Goal: Task Accomplishment & Management: Complete application form

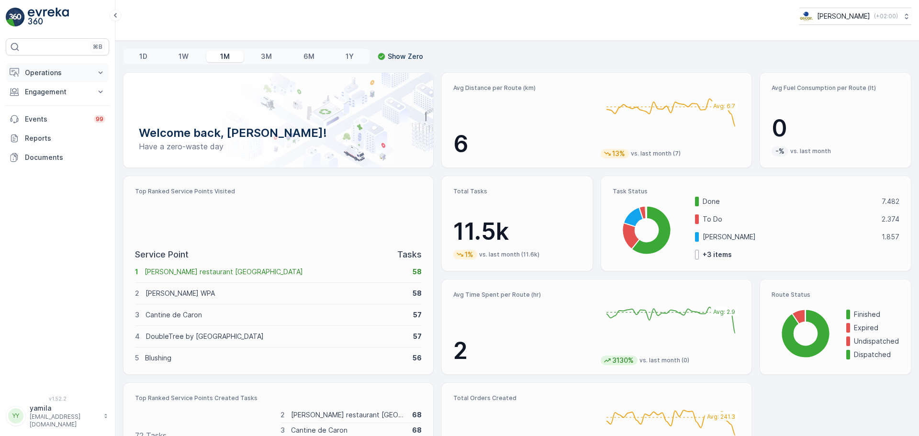
click at [72, 76] on p "Operations" at bounding box center [57, 73] width 65 height 10
click at [55, 114] on p "Routes & Tasks" at bounding box center [48, 116] width 49 height 10
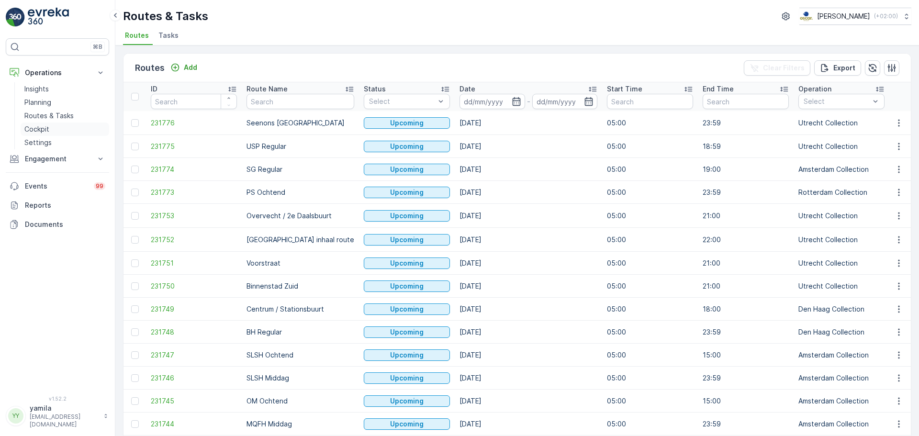
click at [42, 131] on p "Cockpit" at bounding box center [36, 129] width 25 height 10
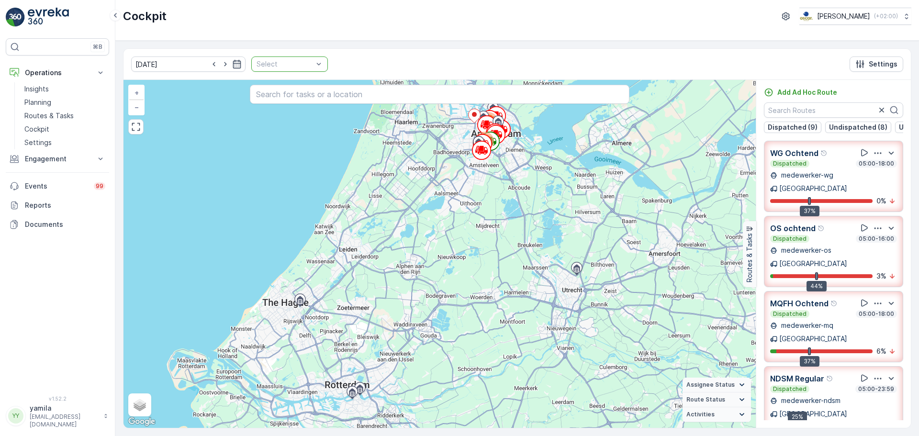
drag, startPoint x: 328, startPoint y: 64, endPoint x: 309, endPoint y: 64, distance: 18.7
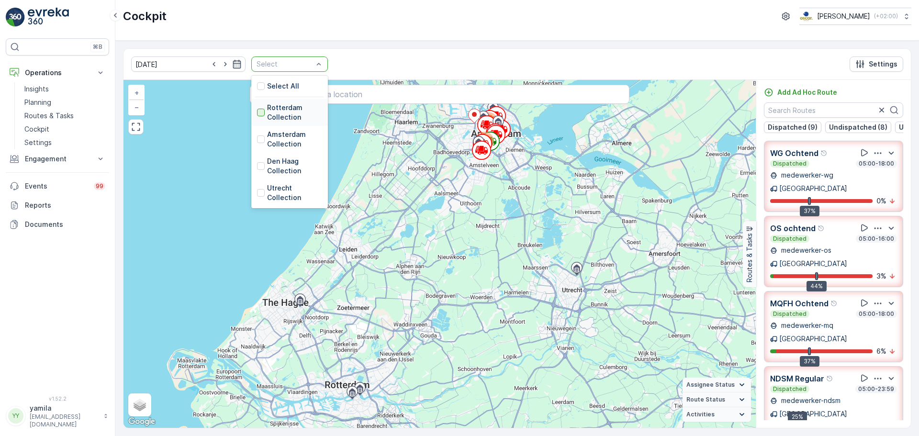
click at [257, 115] on div at bounding box center [261, 113] width 8 height 8
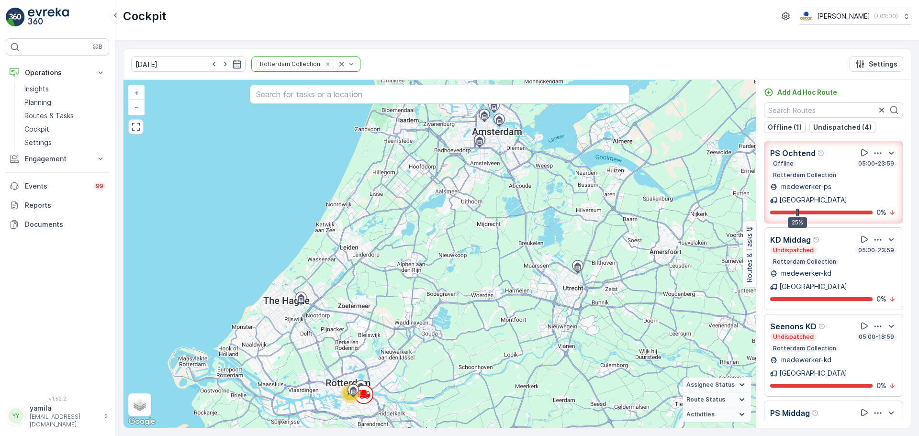
scroll to position [83, 0]
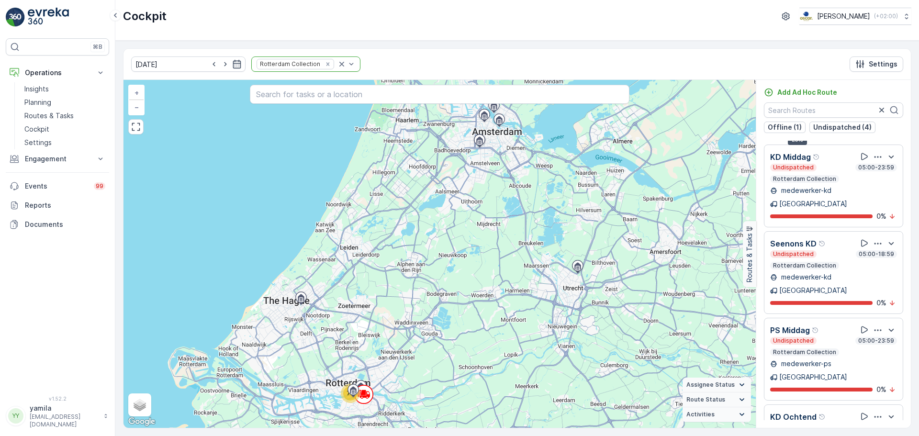
scroll to position [25, 0]
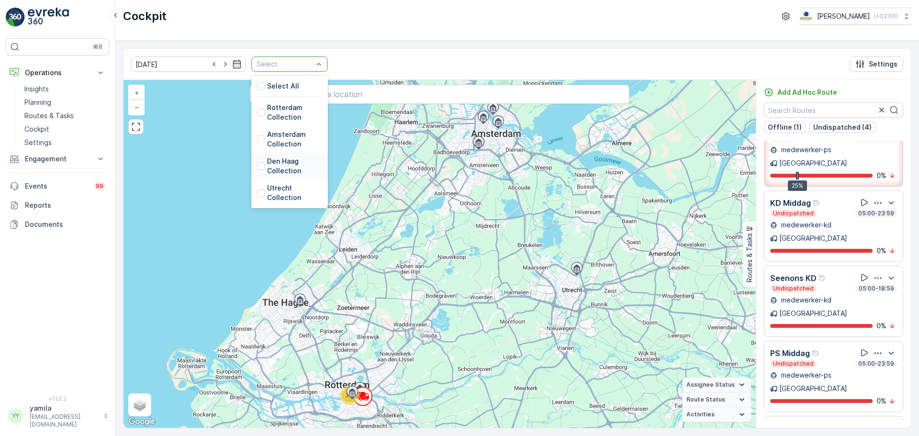
click at [257, 170] on div "Den Haag Collection" at bounding box center [289, 166] width 65 height 19
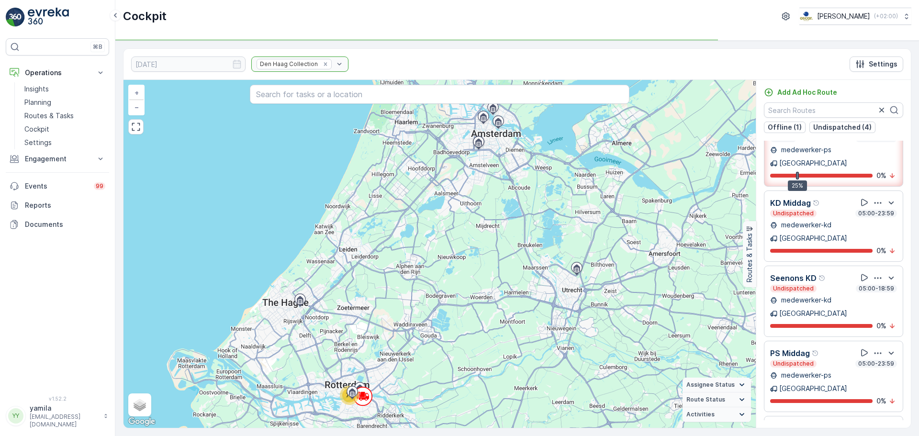
click at [252, 170] on div "73 + − Satellite Roadmap Terrain Hybrid Leaflet Keyboard shortcuts Map Data Map…" at bounding box center [440, 254] width 632 height 348
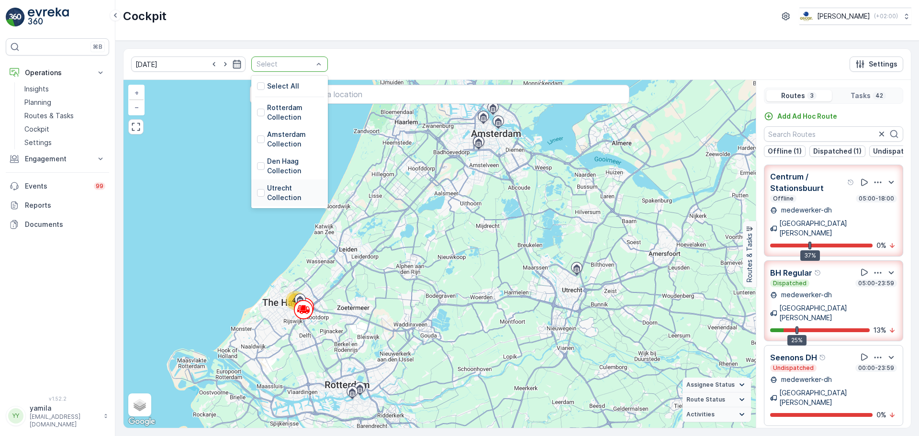
click at [257, 198] on div "Utrecht Collection" at bounding box center [289, 192] width 65 height 19
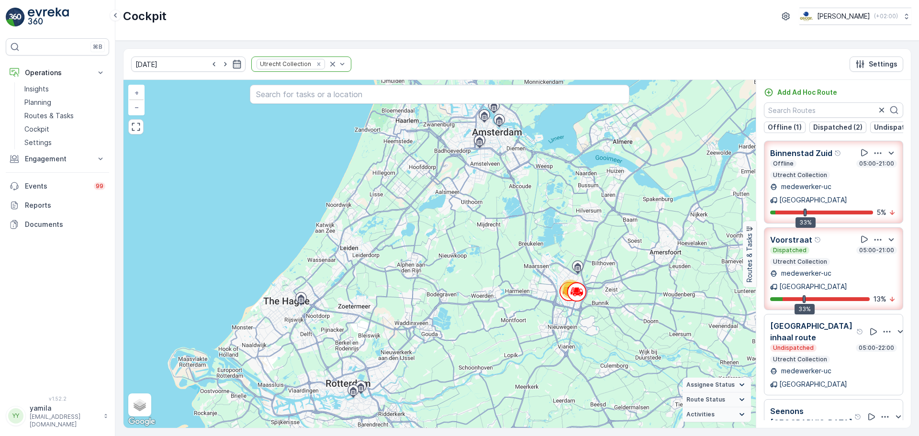
drag, startPoint x: 580, startPoint y: 38, endPoint x: 506, endPoint y: 51, distance: 74.8
click at [580, 38] on div "Cockpit Oscar Circulair ( +02:00 )" at bounding box center [517, 20] width 804 height 41
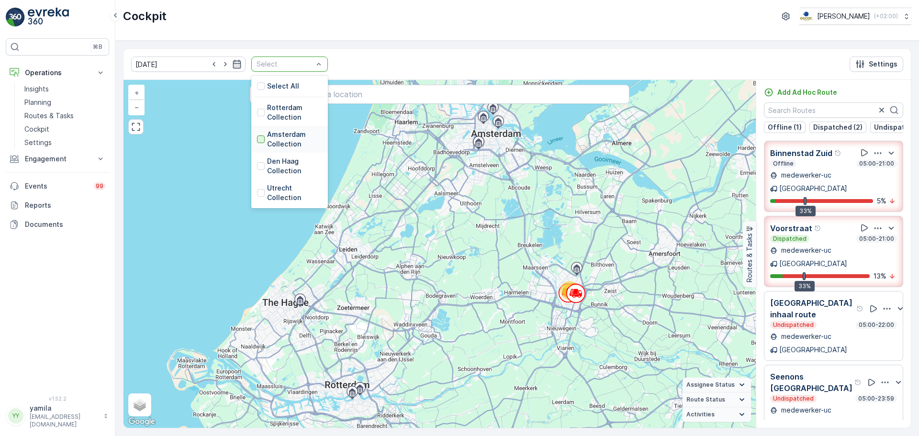
click at [257, 138] on div at bounding box center [261, 139] width 8 height 8
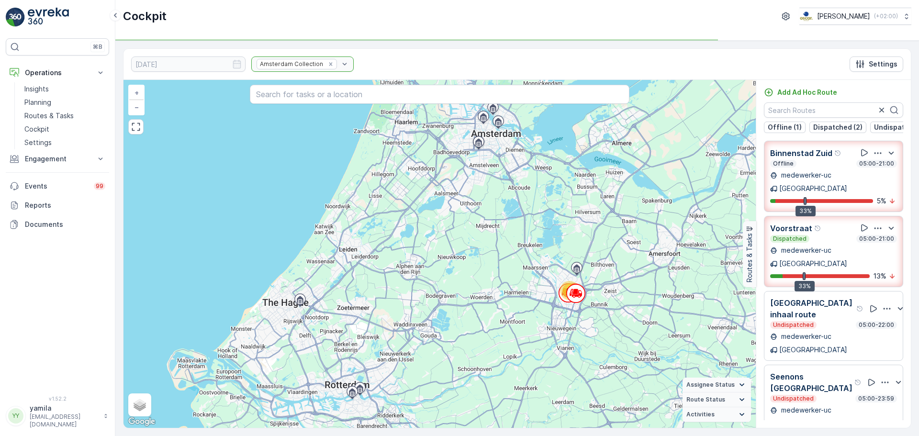
click at [250, 138] on div "65 + − Satellite Roadmap Terrain Hybrid Leaflet Keyboard shortcuts Map Data Map…" at bounding box center [440, 254] width 632 height 348
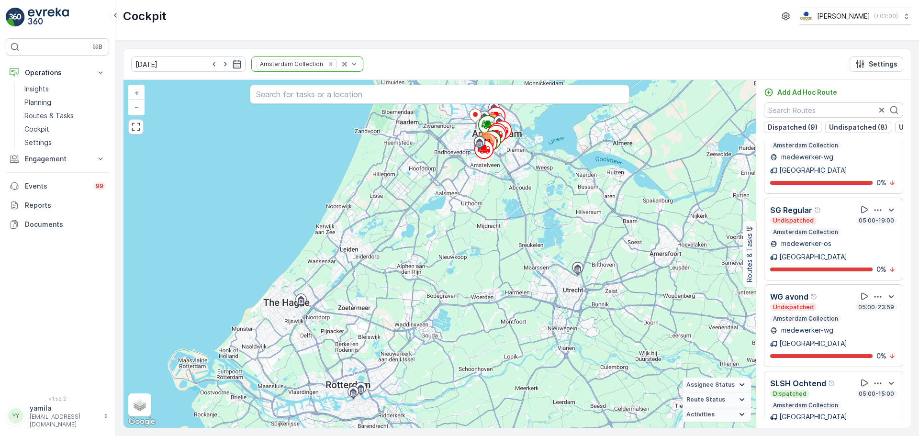
scroll to position [1197, 0]
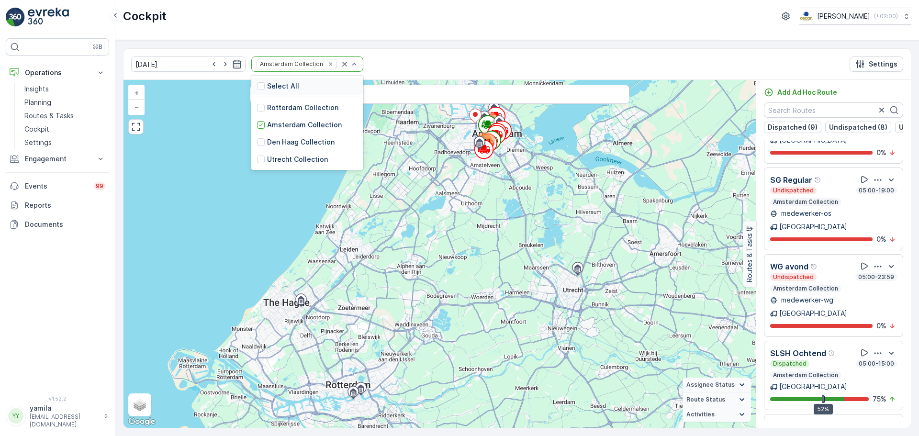
click at [340, 58] on div at bounding box center [349, 64] width 19 height 14
click at [258, 125] on icon at bounding box center [261, 125] width 7 height 7
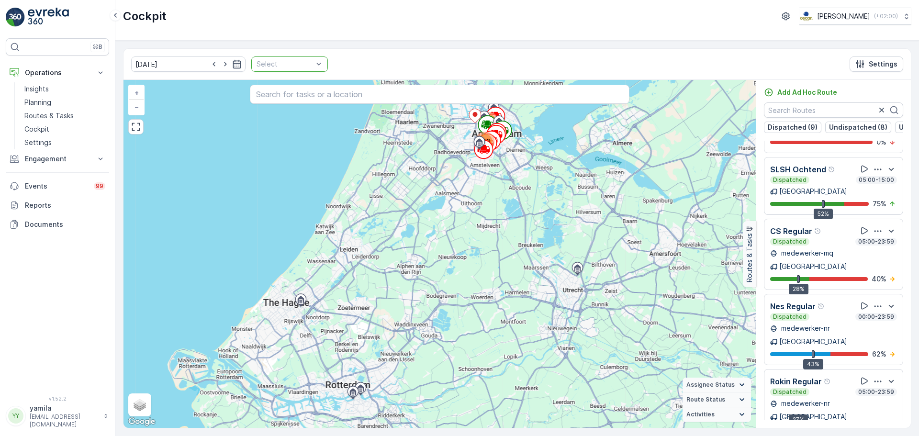
scroll to position [967, 0]
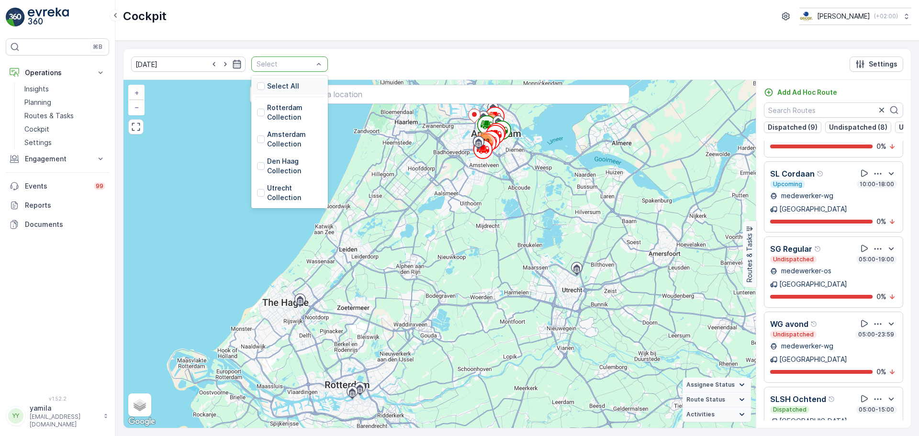
click at [299, 67] on div at bounding box center [285, 64] width 58 height 8
click at [257, 196] on div at bounding box center [261, 193] width 8 height 8
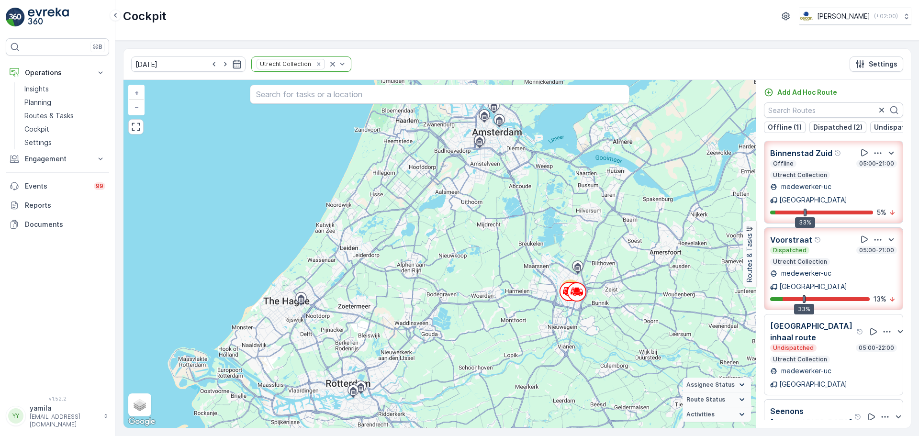
scroll to position [170, 0]
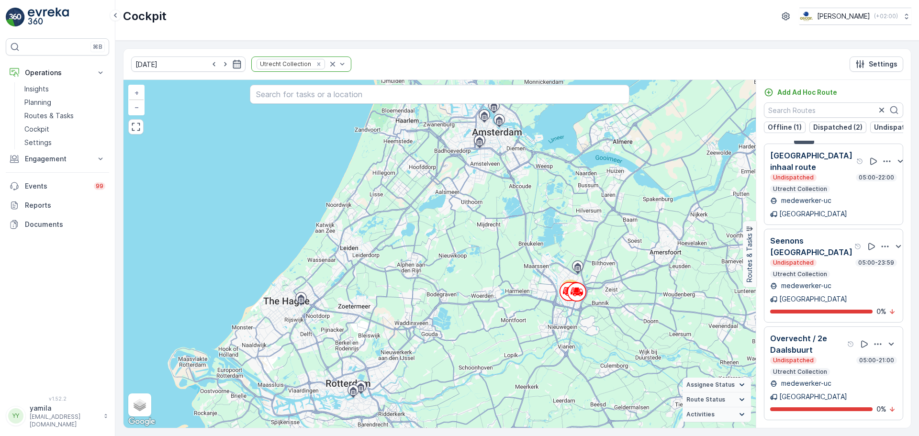
click at [321, 64] on div "Utrecht Collection" at bounding box center [301, 63] width 100 height 15
click at [317, 65] on icon "Remove Utrecht Collection" at bounding box center [318, 63] width 3 height 3
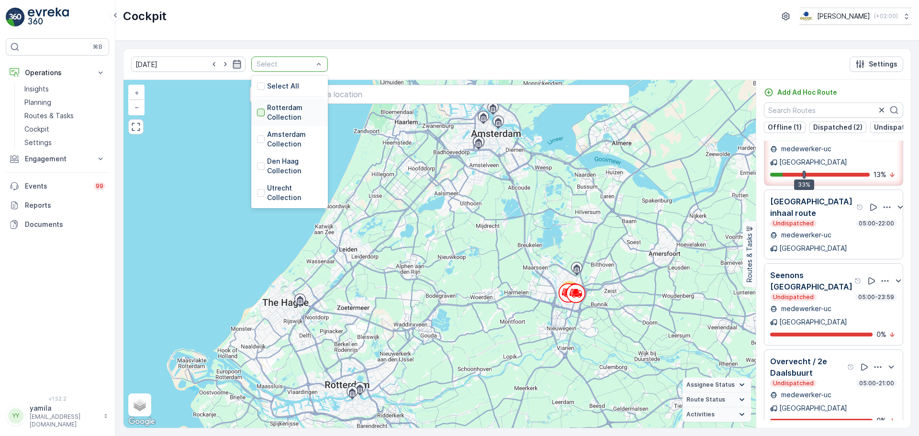
click at [257, 112] on div at bounding box center [261, 113] width 8 height 8
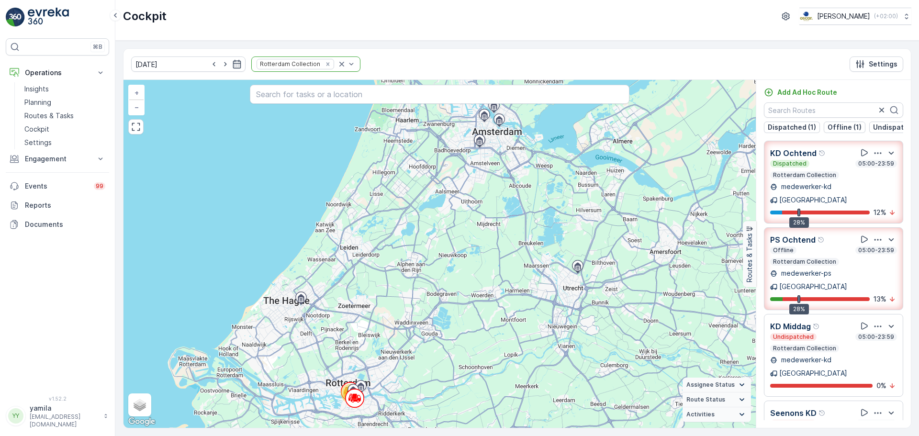
scroll to position [88, 0]
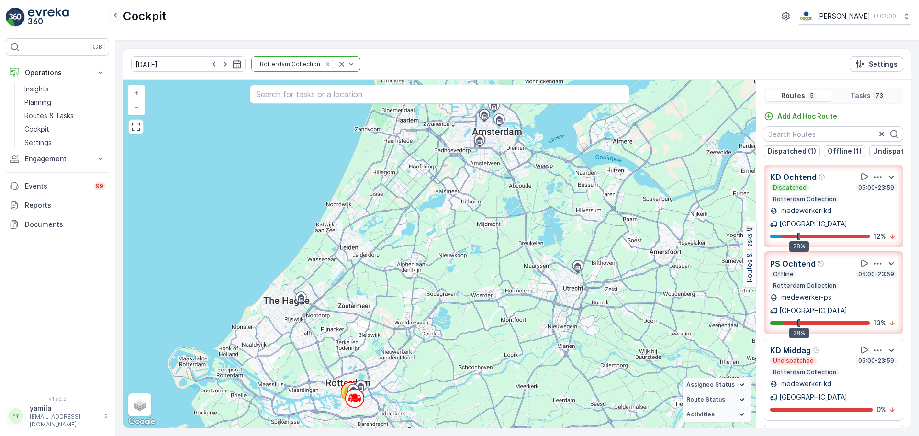
scroll to position [24, 0]
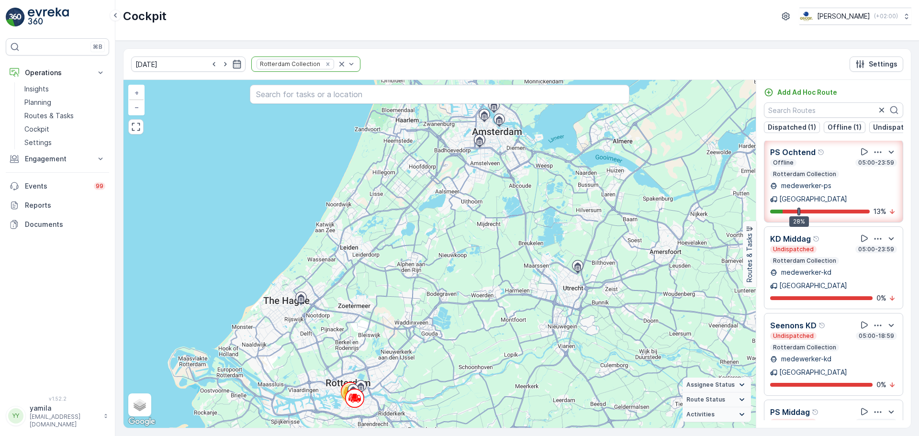
scroll to position [30, 0]
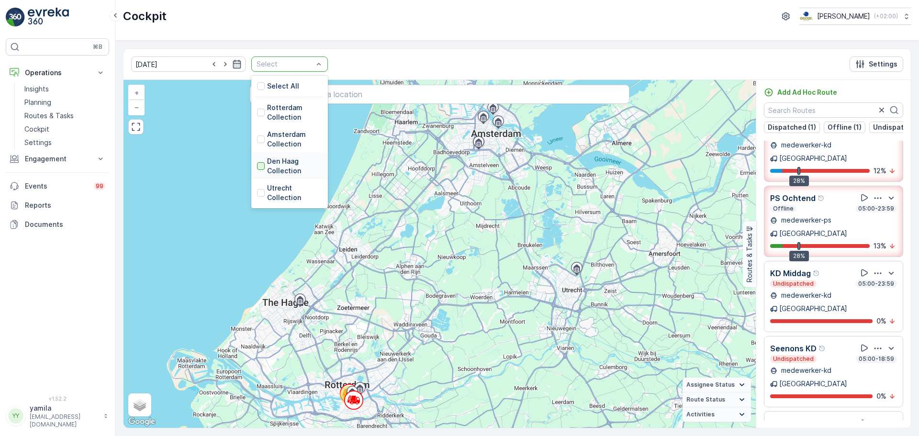
click at [257, 167] on div at bounding box center [261, 166] width 8 height 8
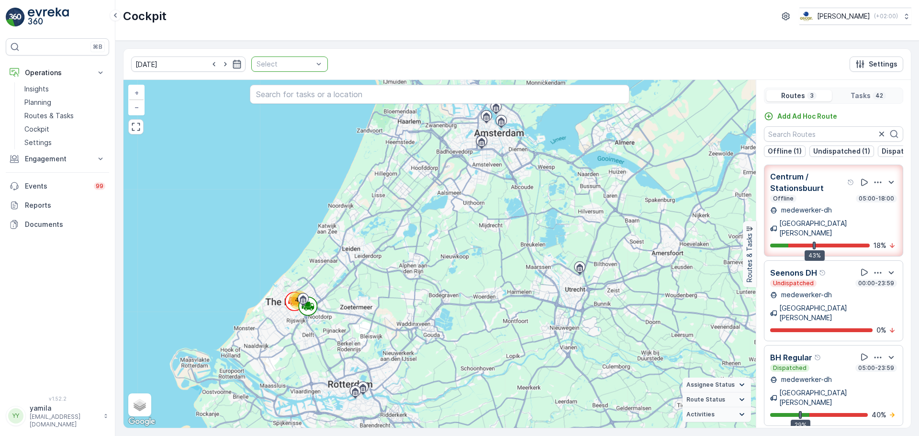
drag, startPoint x: 328, startPoint y: 62, endPoint x: 305, endPoint y: 66, distance: 22.8
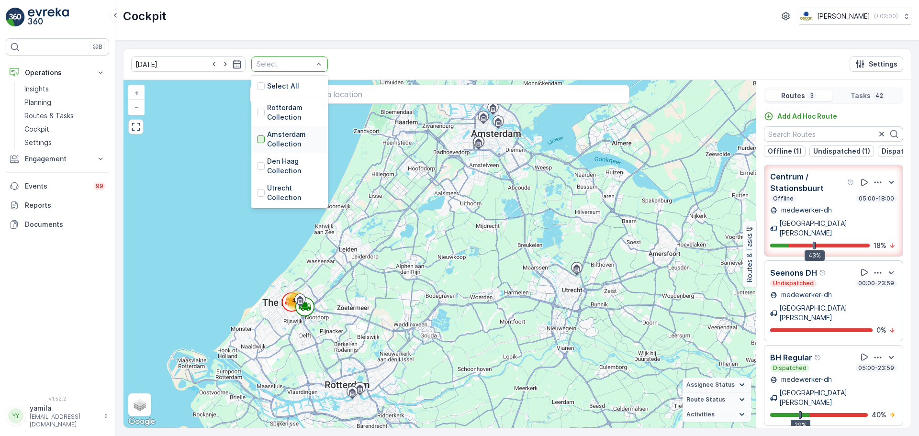
click at [257, 139] on div at bounding box center [261, 139] width 8 height 8
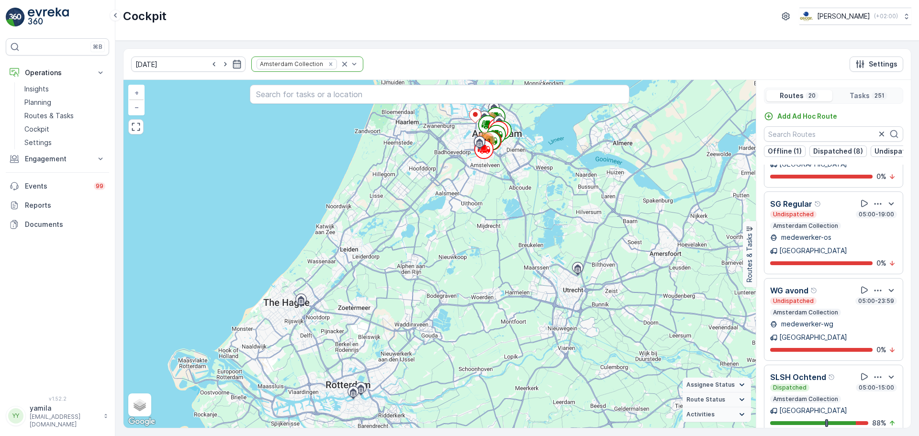
scroll to position [24, 0]
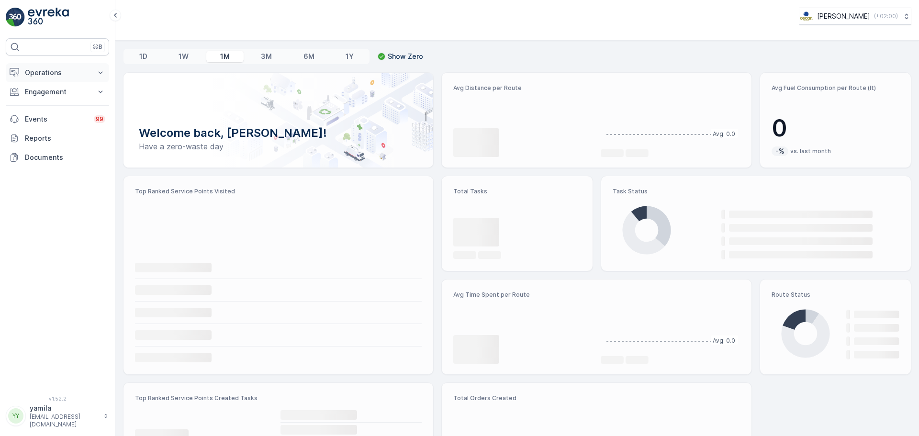
drag, startPoint x: 53, startPoint y: 62, endPoint x: 53, endPoint y: 68, distance: 6.2
click at [53, 68] on div "⌘B Operations Insights Planning Routes & Tasks Cockpit Settings Engagement Insi…" at bounding box center [57, 211] width 103 height 346
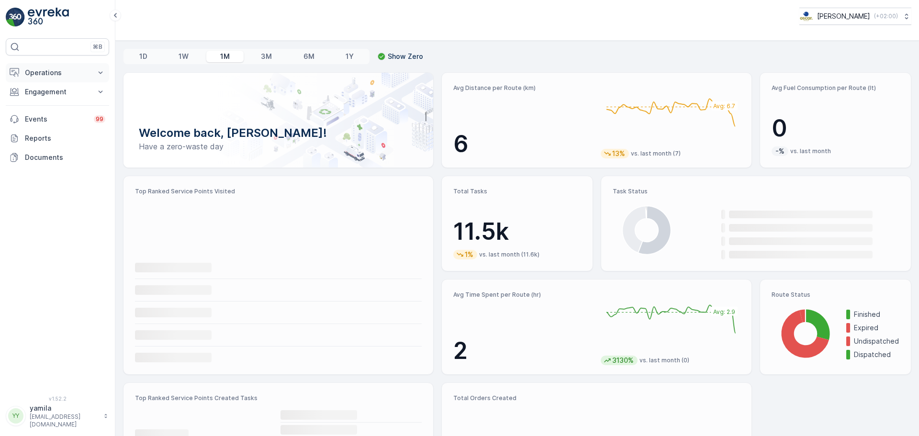
click at [53, 68] on p "Operations" at bounding box center [57, 73] width 65 height 10
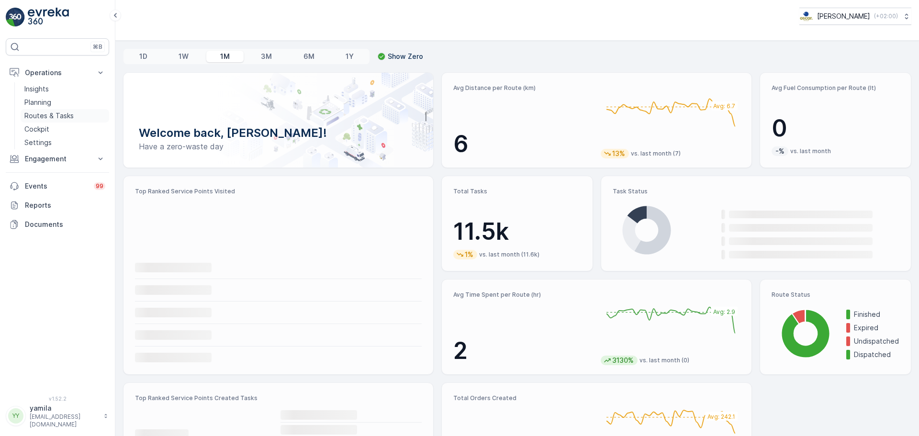
click at [57, 116] on p "Routes & Tasks" at bounding box center [48, 116] width 49 height 10
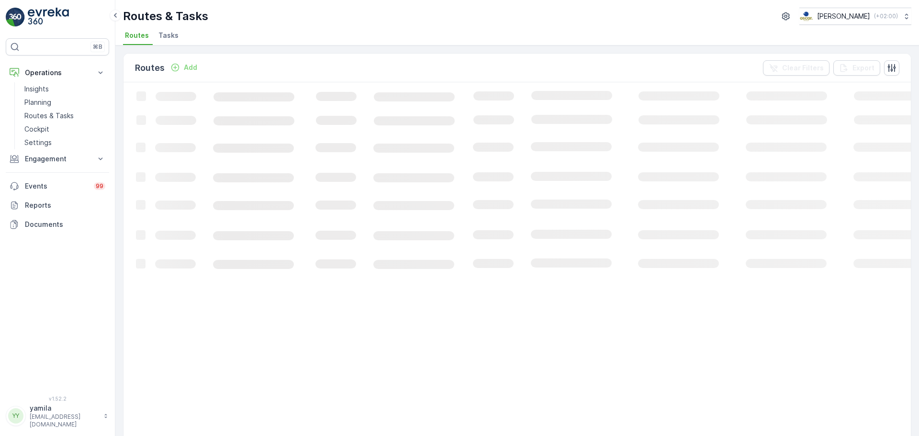
click at [171, 33] on span "Tasks" at bounding box center [168, 36] width 20 height 10
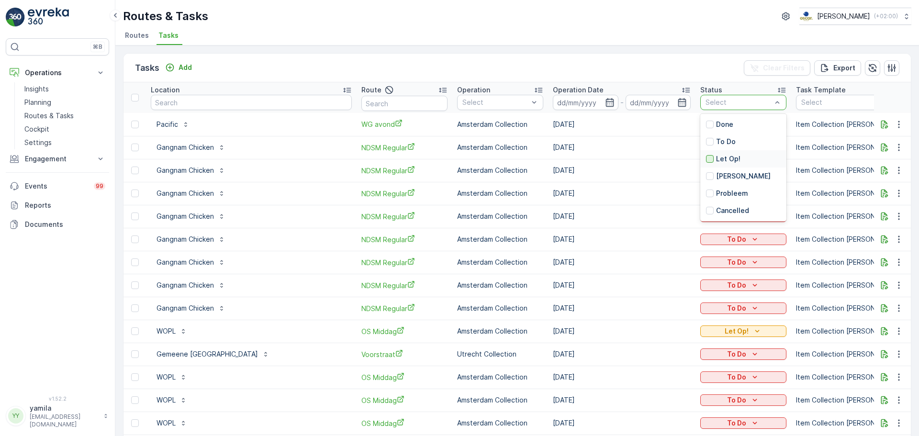
click at [706, 161] on div at bounding box center [710, 159] width 8 height 8
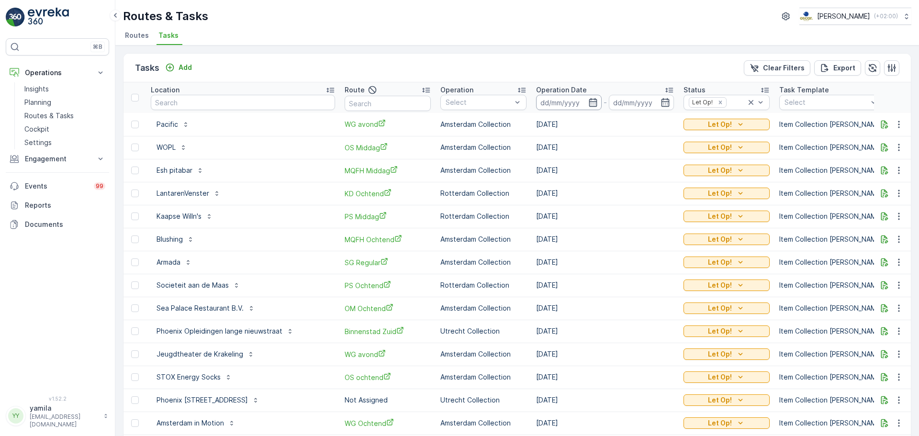
click at [550, 107] on input at bounding box center [569, 102] width 66 height 15
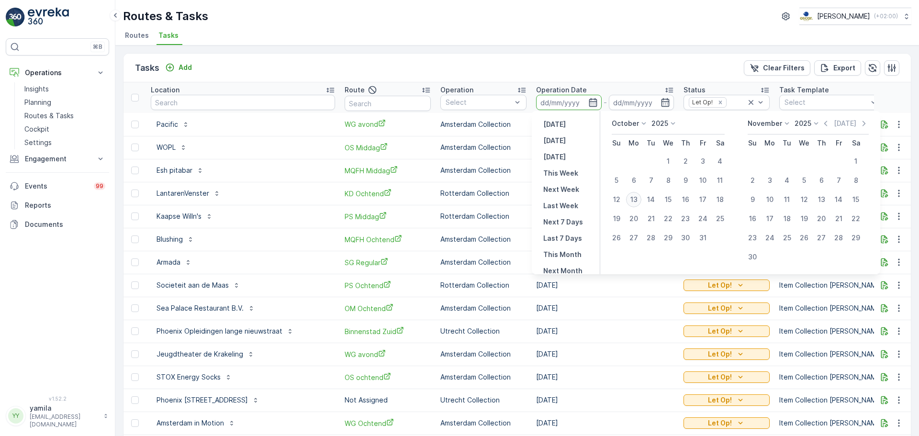
click at [632, 199] on div "13" at bounding box center [633, 199] width 15 height 15
type input "[DATE]"
click at [632, 199] on div "13" at bounding box center [633, 199] width 15 height 15
type input "[DATE]"
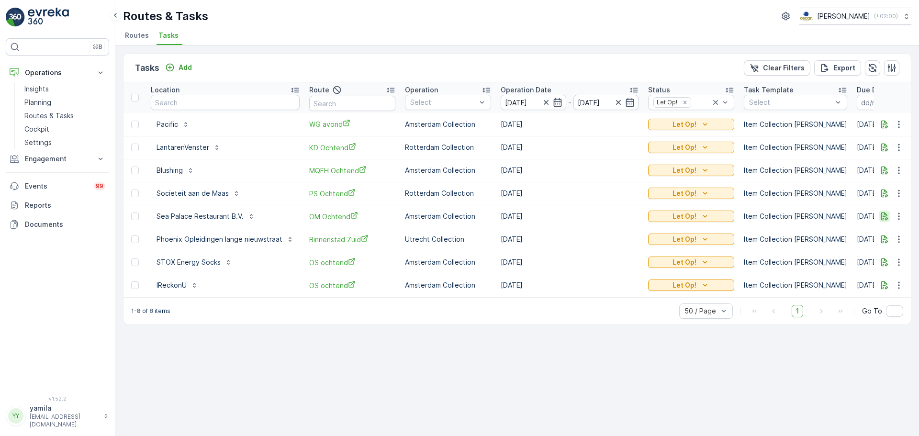
click at [885, 215] on icon "button" at bounding box center [884, 217] width 7 height 8
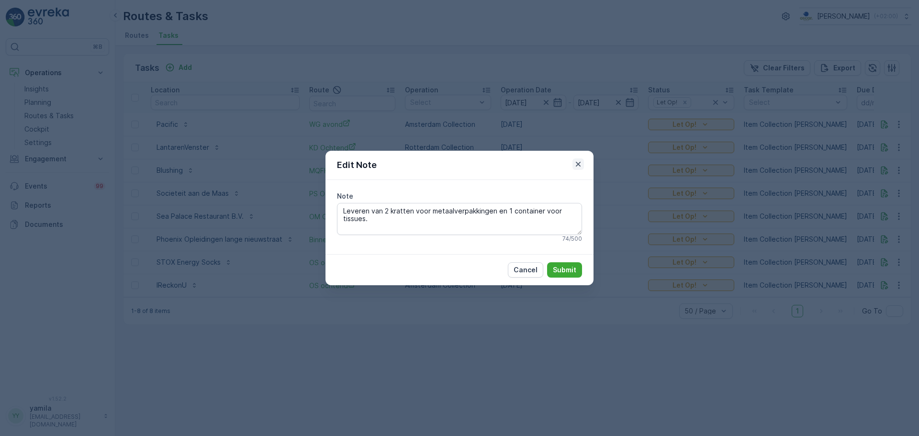
click at [577, 163] on icon "button" at bounding box center [578, 164] width 5 height 5
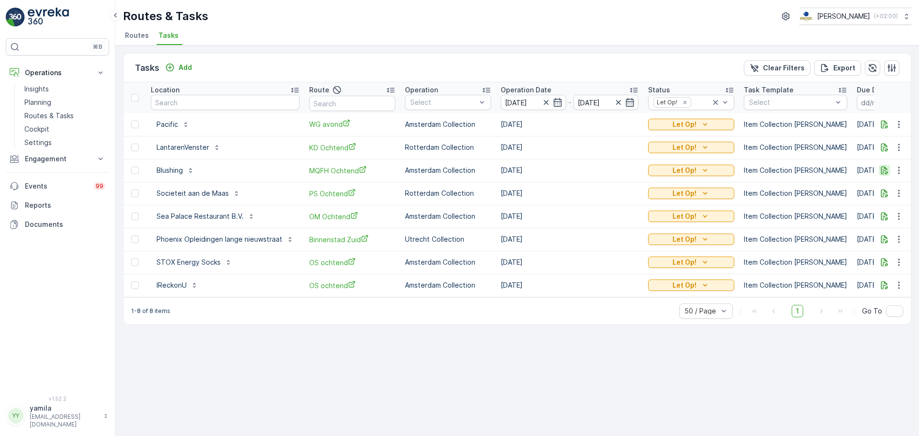
click at [885, 166] on icon "button" at bounding box center [885, 171] width 10 height 10
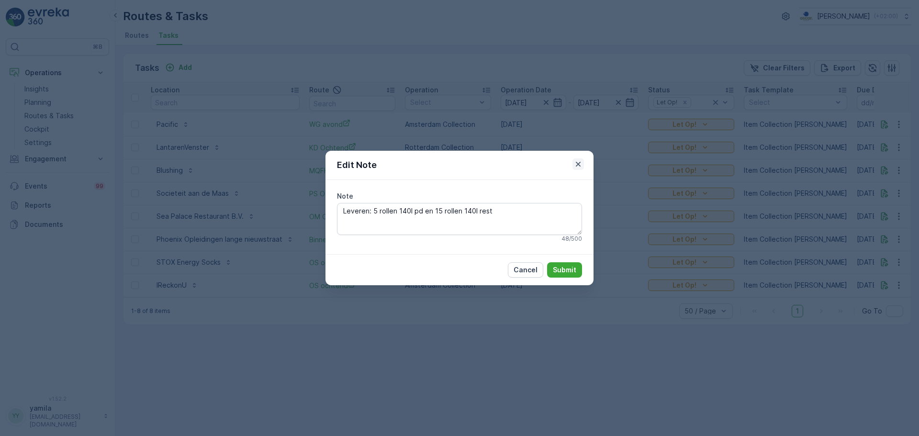
click at [578, 163] on icon "button" at bounding box center [578, 164] width 10 height 10
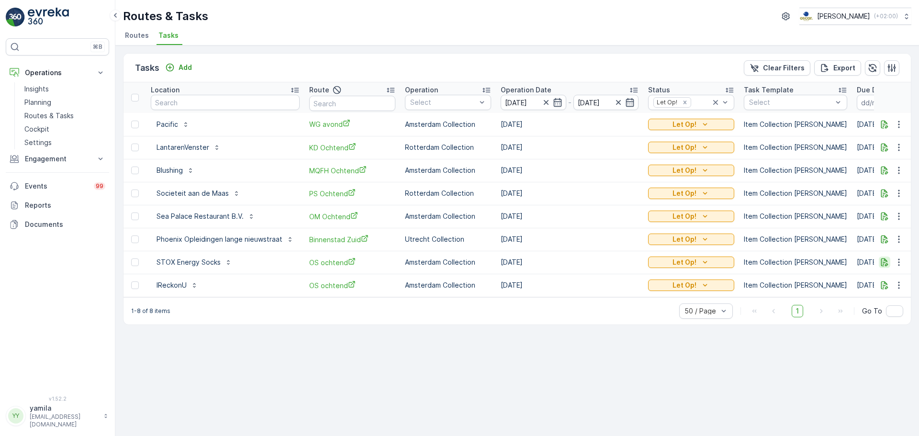
click at [886, 262] on icon "button" at bounding box center [885, 263] width 10 height 10
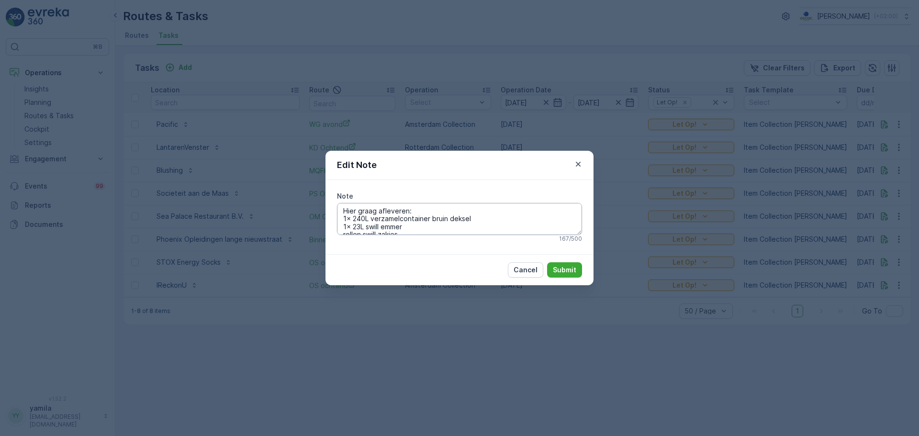
scroll to position [38, 0]
click at [577, 167] on icon "button" at bounding box center [578, 164] width 10 height 10
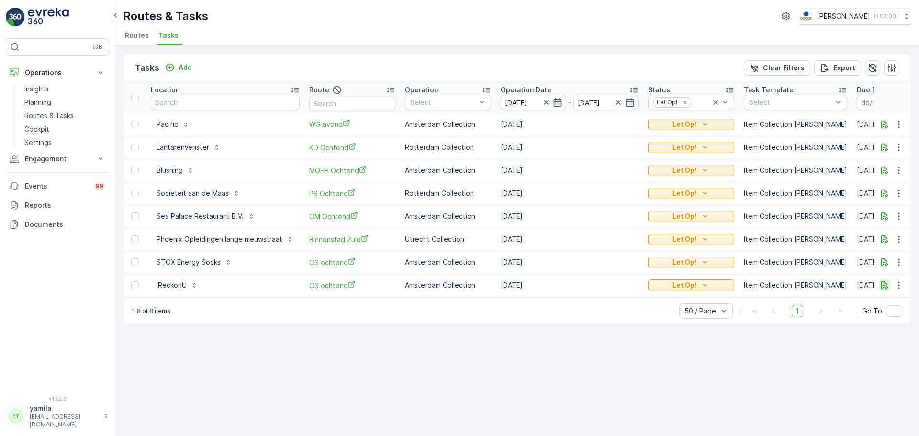
click at [880, 288] on icon "button" at bounding box center [885, 286] width 10 height 10
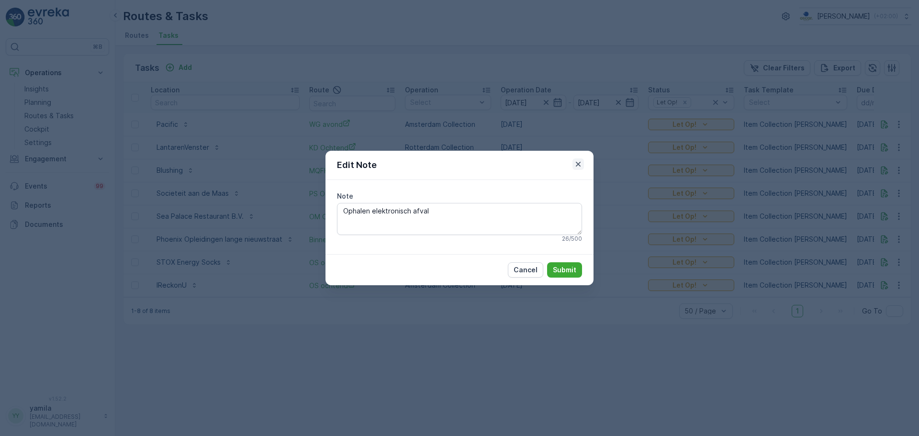
click at [581, 160] on icon "button" at bounding box center [578, 164] width 10 height 10
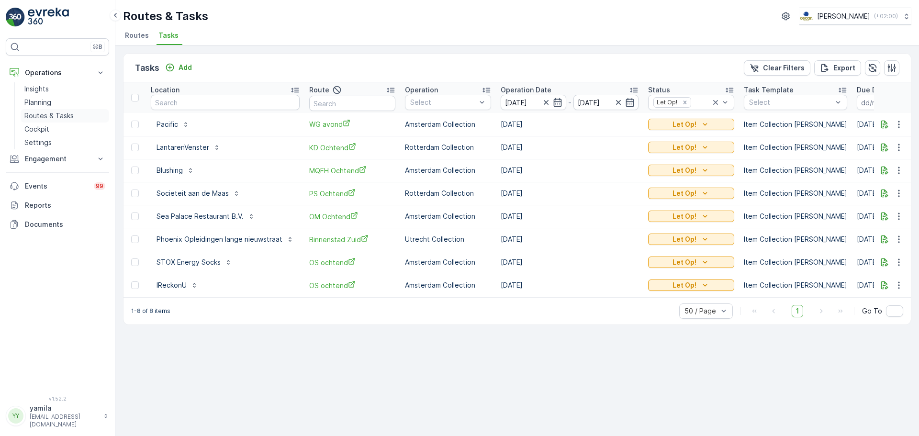
click at [43, 119] on p "Routes & Tasks" at bounding box center [48, 116] width 49 height 10
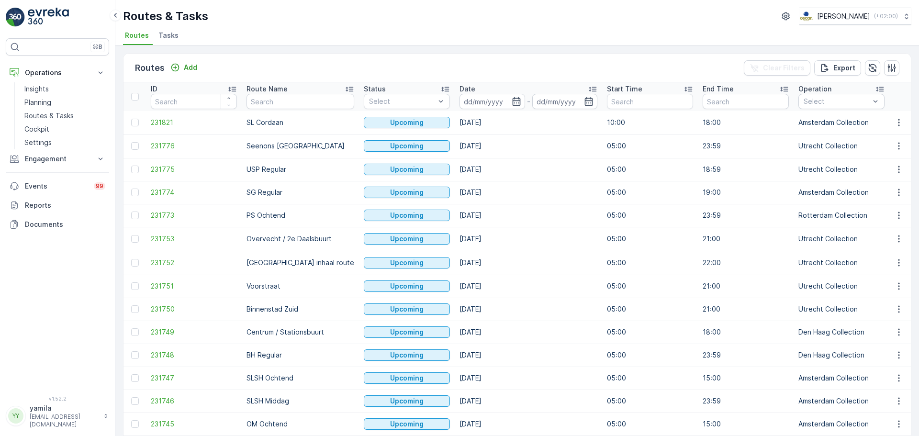
click at [174, 38] on span "Tasks" at bounding box center [168, 36] width 20 height 10
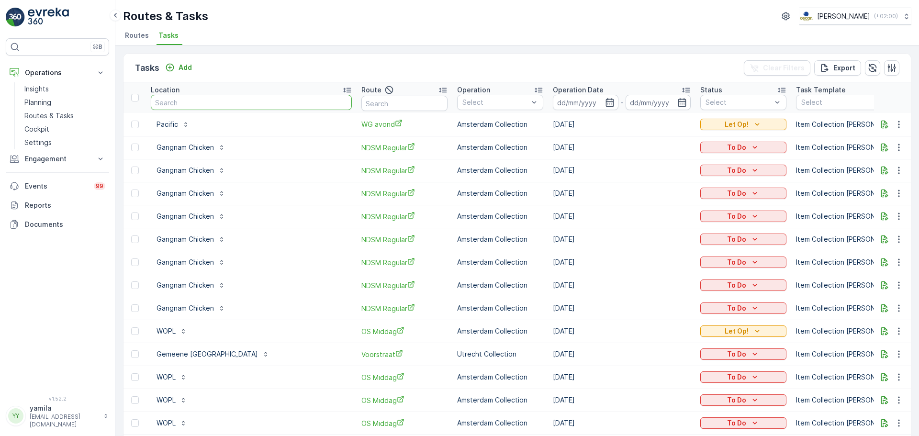
click at [204, 107] on input "text" at bounding box center [251, 102] width 201 height 15
type input "conscious"
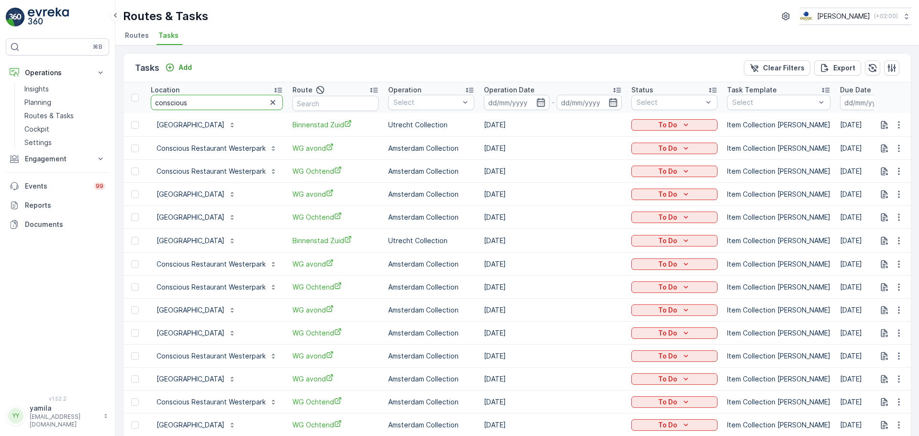
click at [174, 102] on input "conscious" at bounding box center [217, 102] width 132 height 15
click at [211, 103] on input "conscious" at bounding box center [217, 102] width 132 height 15
type input "conscious hotel"
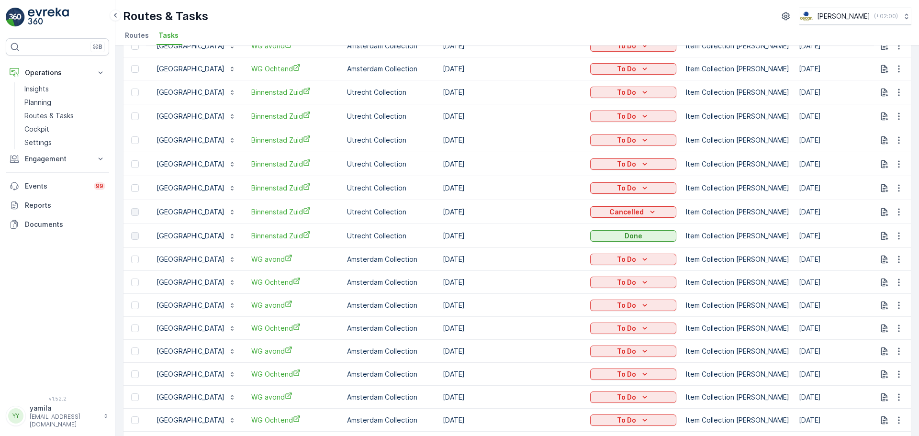
scroll to position [218, 0]
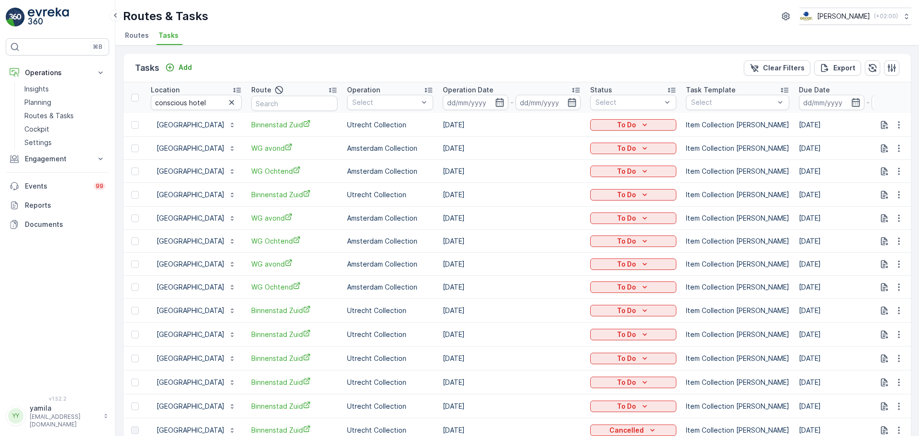
scroll to position [218, 0]
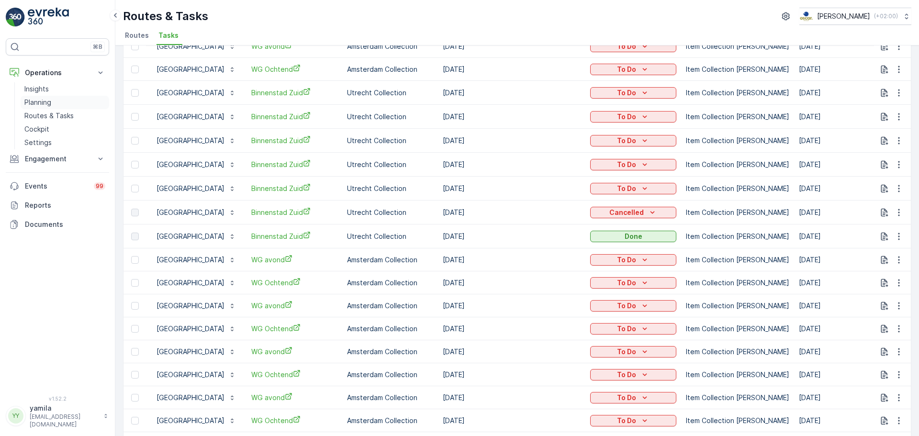
drag, startPoint x: 41, startPoint y: 119, endPoint x: 70, endPoint y: 99, distance: 35.2
click at [41, 119] on p "Routes & Tasks" at bounding box center [48, 116] width 49 height 10
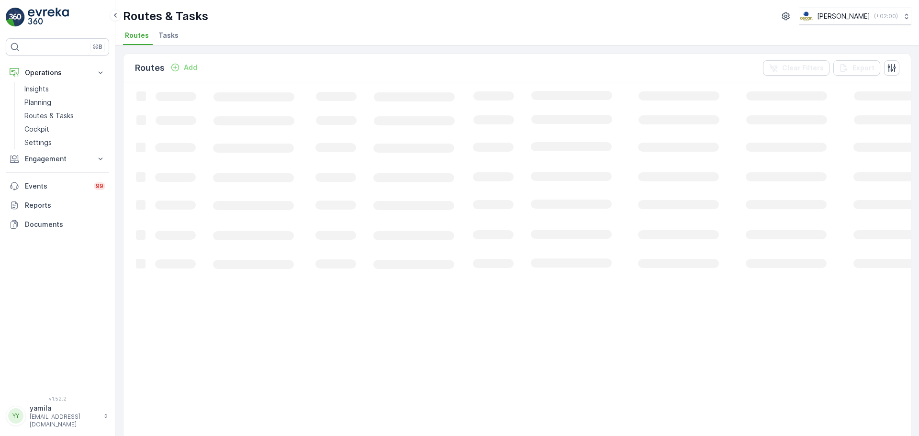
click at [175, 37] on span "Tasks" at bounding box center [168, 36] width 20 height 10
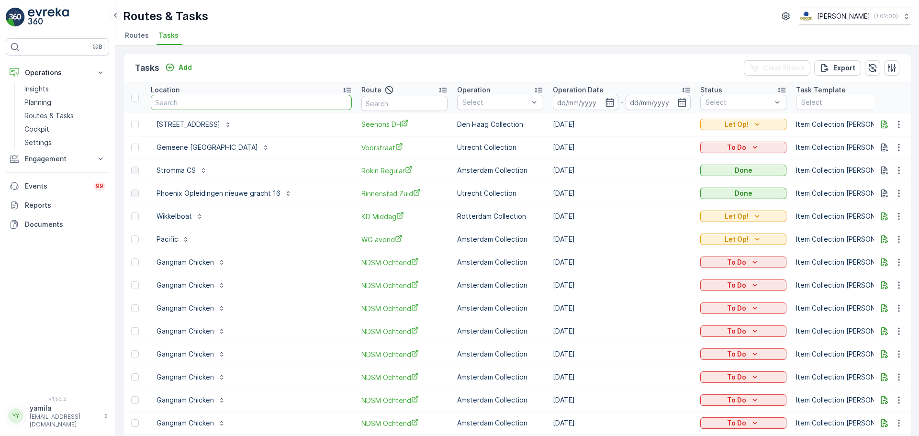
click at [198, 103] on input "text" at bounding box center [251, 102] width 201 height 15
type input "brooks run"
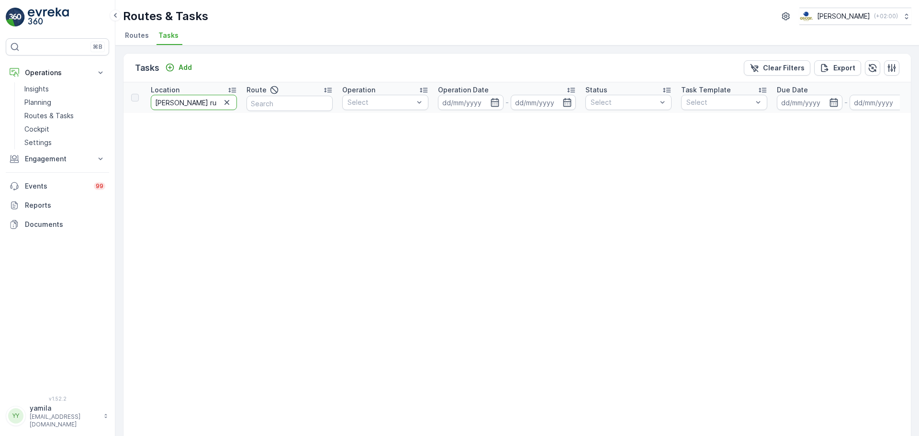
drag, startPoint x: 198, startPoint y: 103, endPoint x: 179, endPoint y: 103, distance: 19.2
click at [179, 103] on input "brooks run" at bounding box center [194, 102] width 86 height 15
type input "brooks"
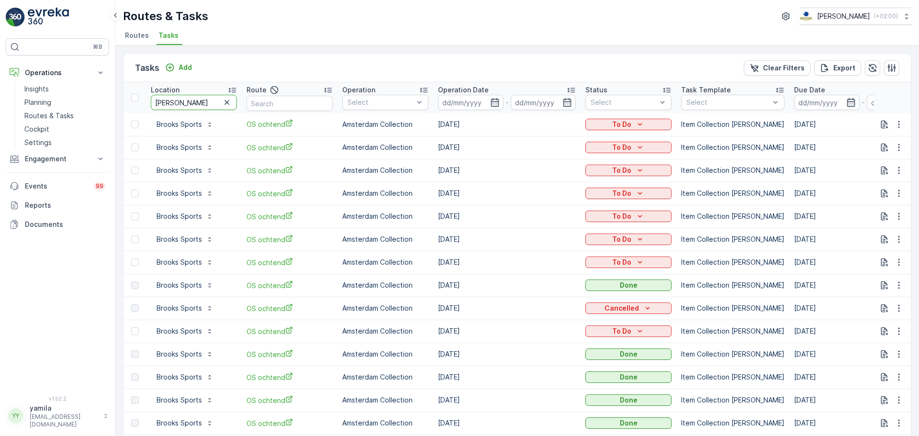
click at [179, 106] on input "brooks" at bounding box center [194, 102] width 86 height 15
type input "citius"
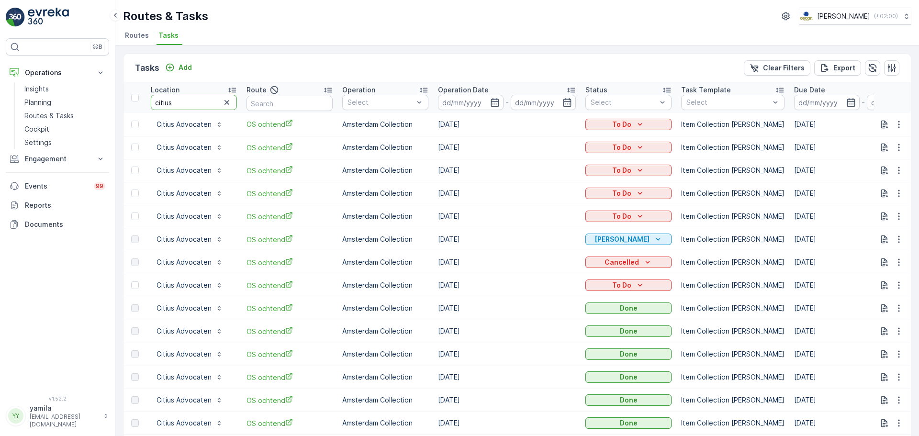
click at [178, 98] on input "citius" at bounding box center [194, 102] width 86 height 15
type input "sport"
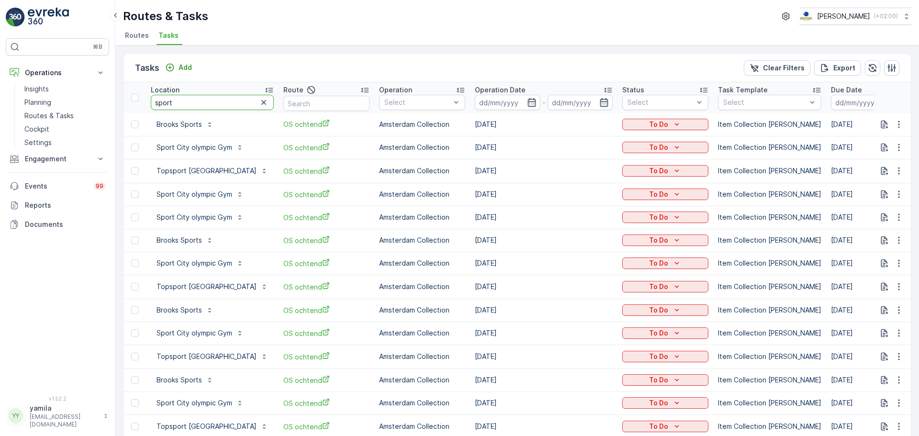
click at [166, 100] on input "sport" at bounding box center [212, 102] width 123 height 15
type input "stox"
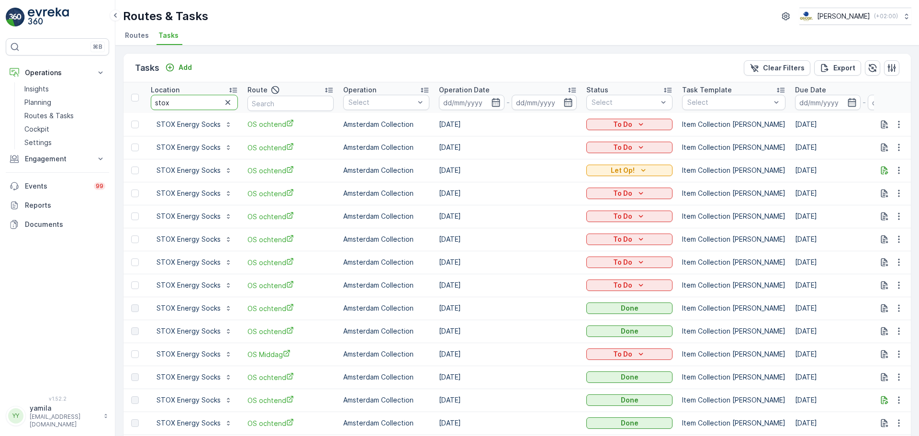
click at [181, 101] on input "stox" at bounding box center [194, 102] width 87 height 15
type input "copain"
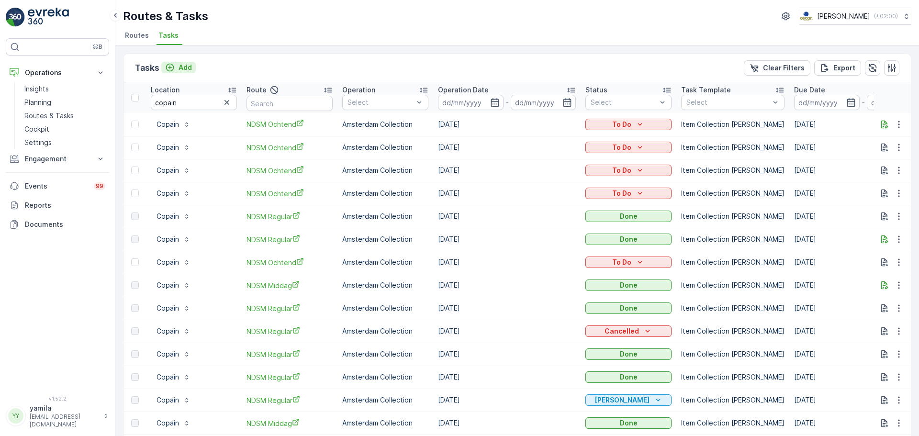
click at [179, 72] on p "Add" at bounding box center [185, 68] width 13 height 10
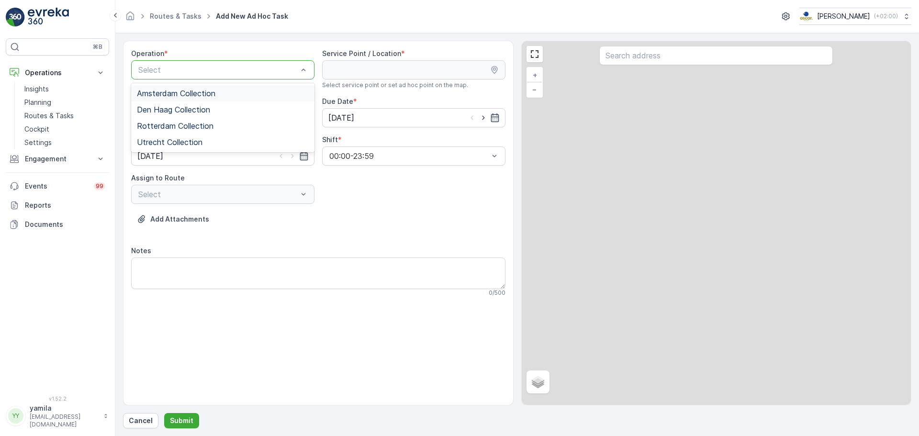
click at [177, 76] on div "Select" at bounding box center [222, 69] width 183 height 19
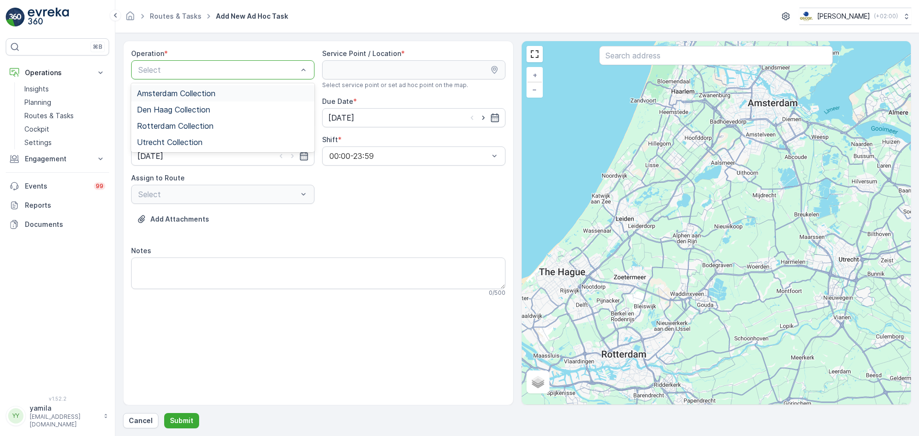
drag, startPoint x: 180, startPoint y: 93, endPoint x: 220, endPoint y: 93, distance: 40.2
click at [180, 93] on span "Amsterdam Collection" at bounding box center [176, 93] width 79 height 9
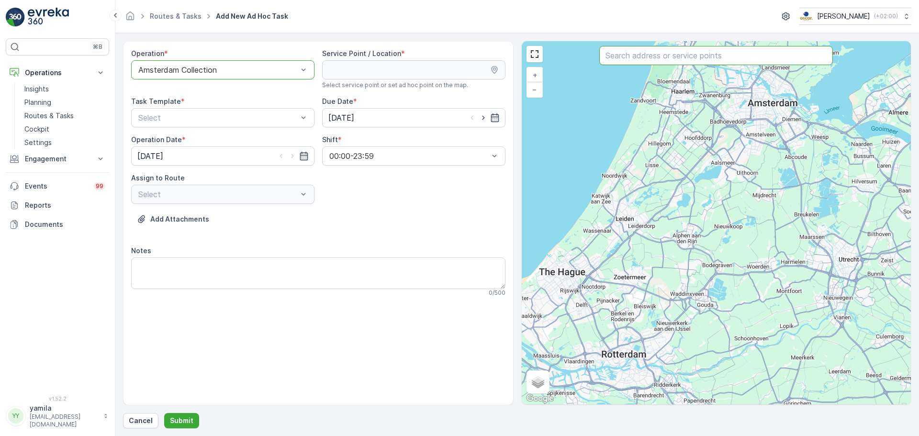
click at [614, 59] on input "text" at bounding box center [716, 55] width 234 height 19
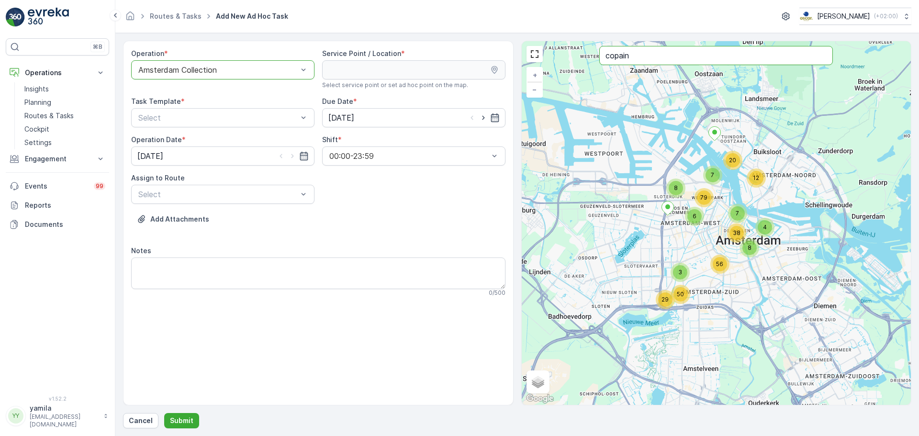
type input "copain"
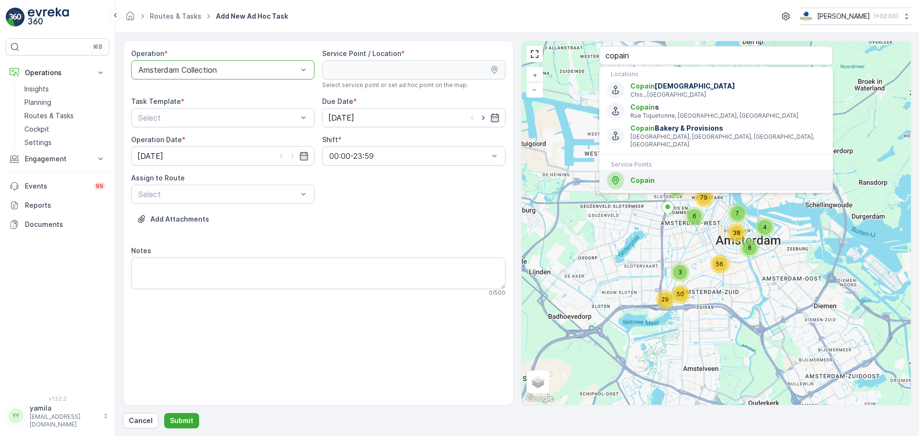
click at [651, 176] on span "Copain" at bounding box center [642, 180] width 24 height 8
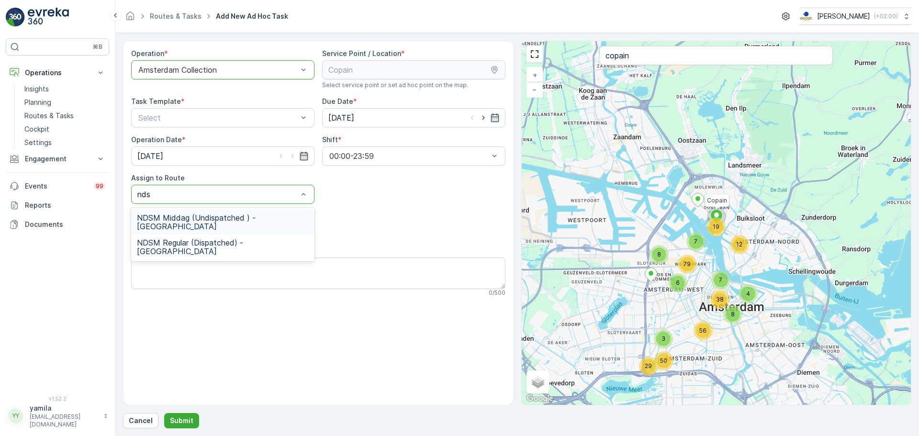
type input "ndsm"
click at [193, 238] on span "NDSM Regular (Dispatched) - Amsterdam" at bounding box center [223, 246] width 172 height 17
click at [183, 268] on textarea "Notes" at bounding box center [318, 274] width 374 height 32
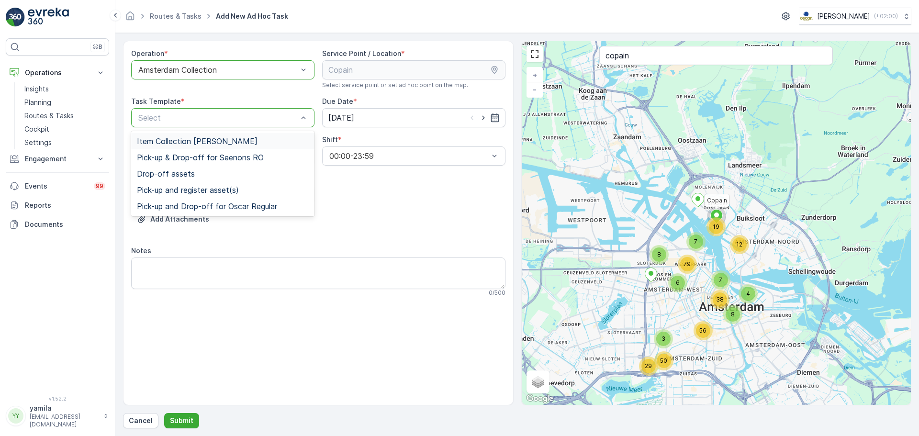
click at [182, 133] on div "Item Collection Oscar Regulier Pick-up & Drop-off for Seenons RO Drop-off asset…" at bounding box center [222, 173] width 183 height 85
click at [182, 137] on span "Item Collection Oscar Regulier" at bounding box center [197, 141] width 121 height 9
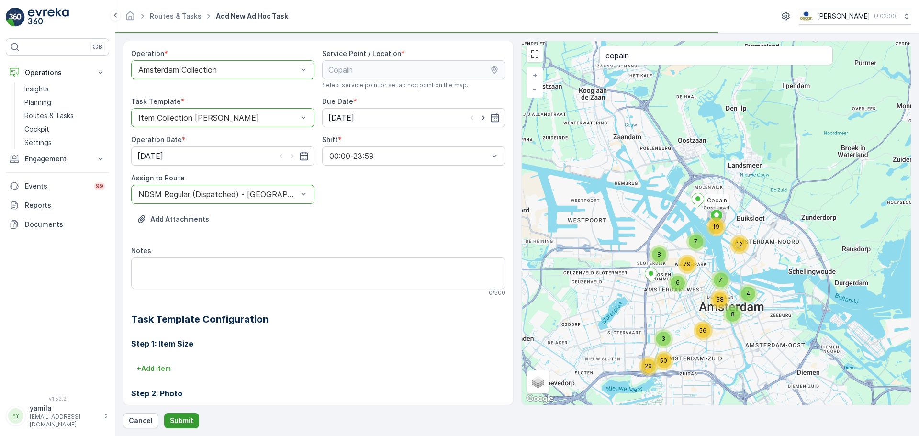
click at [186, 417] on p "Submit" at bounding box center [181, 421] width 23 height 10
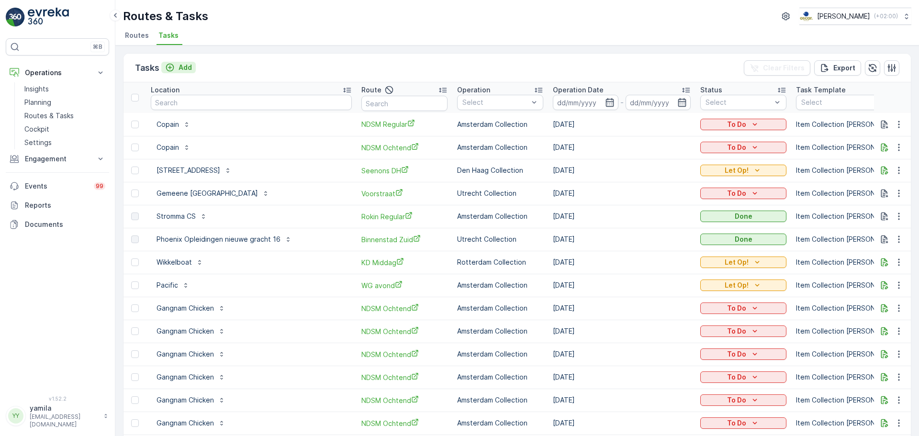
click at [185, 67] on p "Add" at bounding box center [185, 68] width 13 height 10
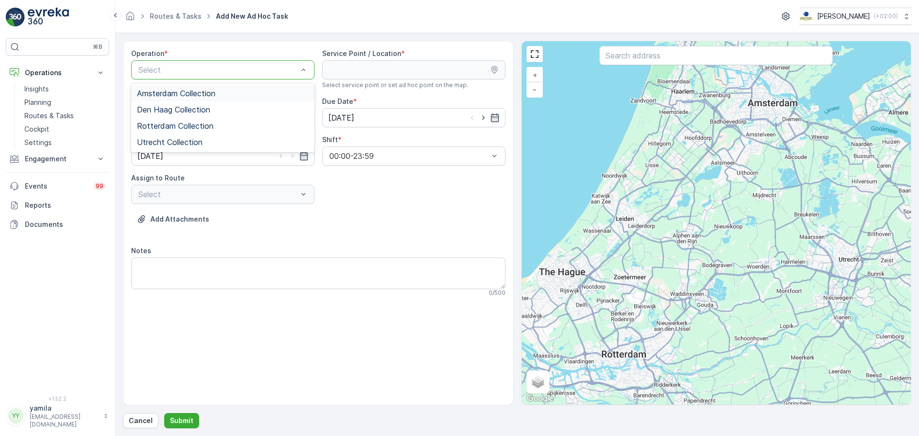
click at [171, 88] on div "Amsterdam Collection" at bounding box center [222, 93] width 183 height 16
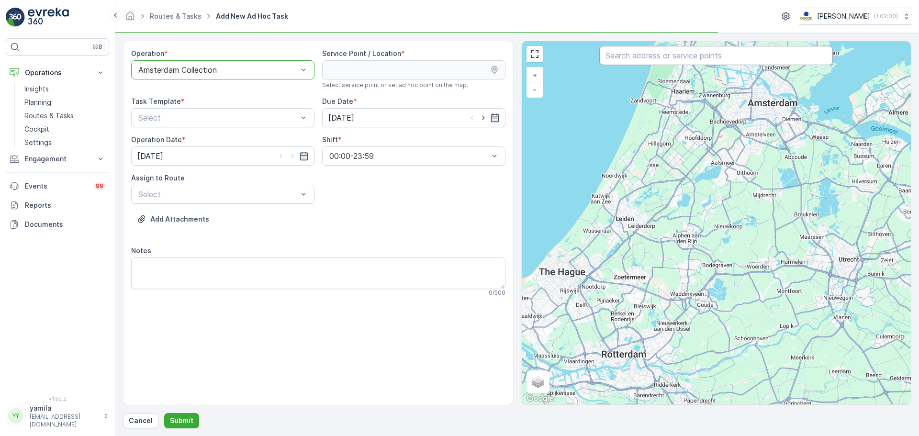
click at [626, 62] on input "text" at bounding box center [716, 55] width 234 height 19
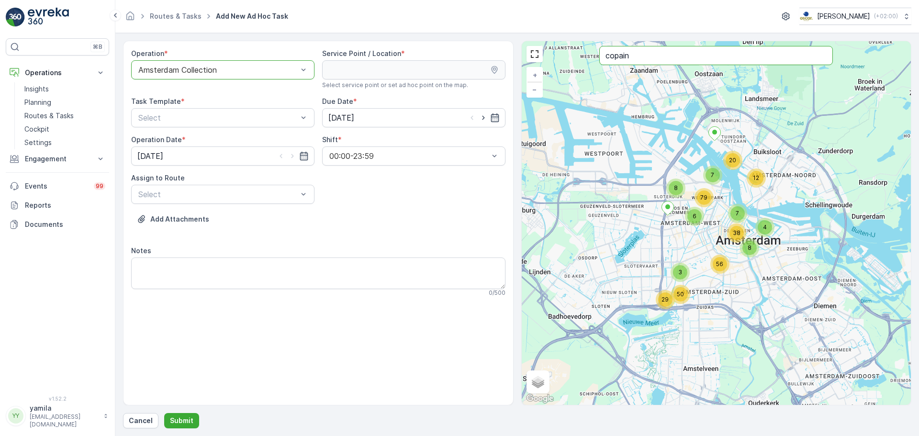
type input "copain"
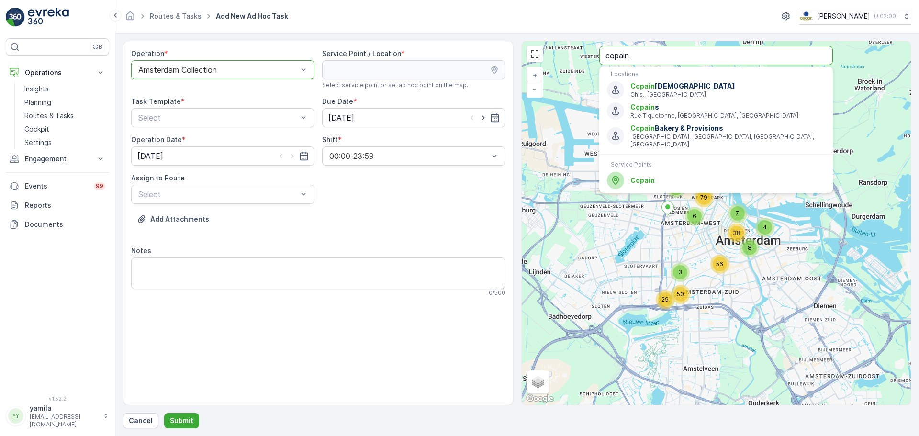
click at [418, 31] on div "Routes & Tasks Add New Ad Hoc Task Oscar Circulair ( +02:00 )" at bounding box center [517, 16] width 804 height 33
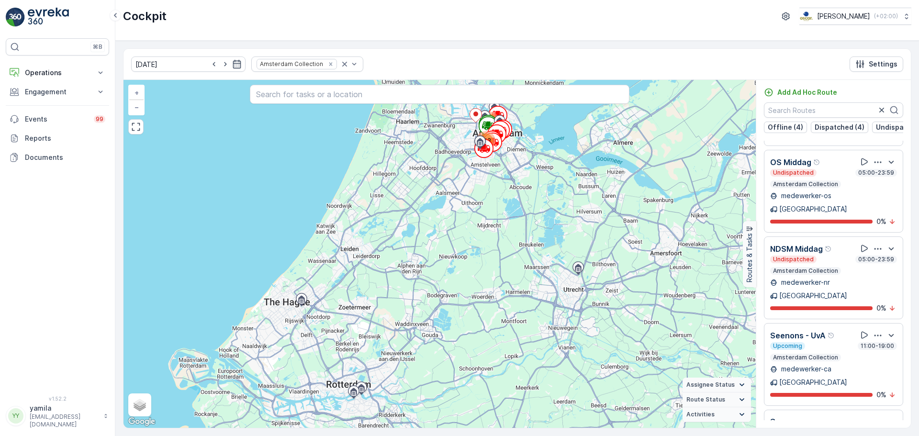
scroll to position [684, 0]
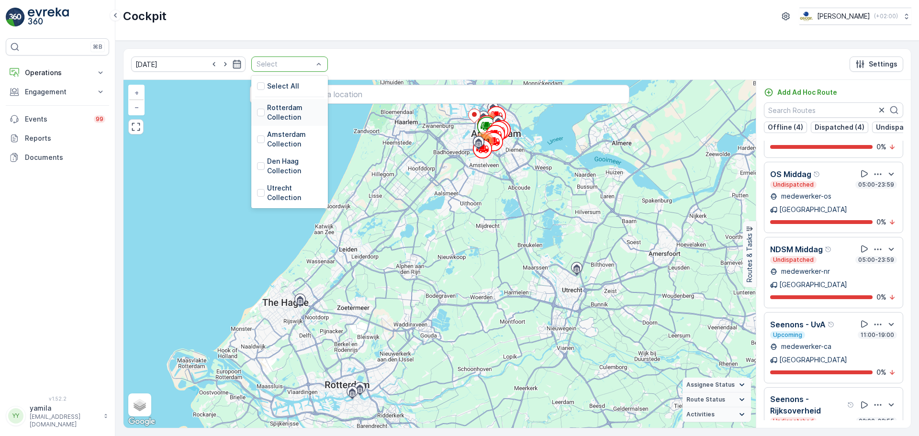
click at [251, 112] on div "Rotterdam Collection" at bounding box center [289, 112] width 77 height 27
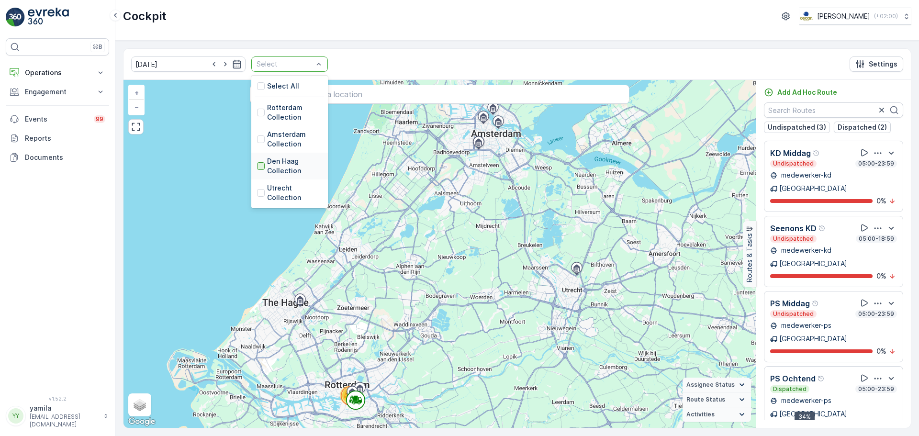
click at [257, 168] on div at bounding box center [261, 166] width 8 height 8
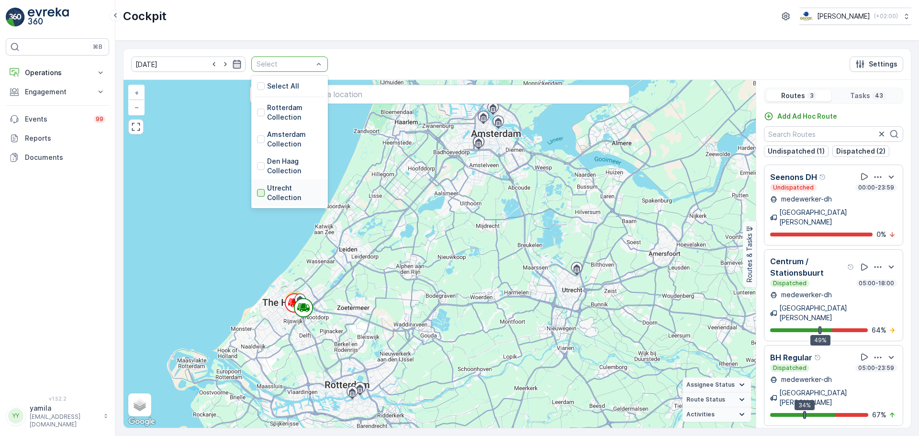
click at [257, 191] on div at bounding box center [261, 193] width 8 height 8
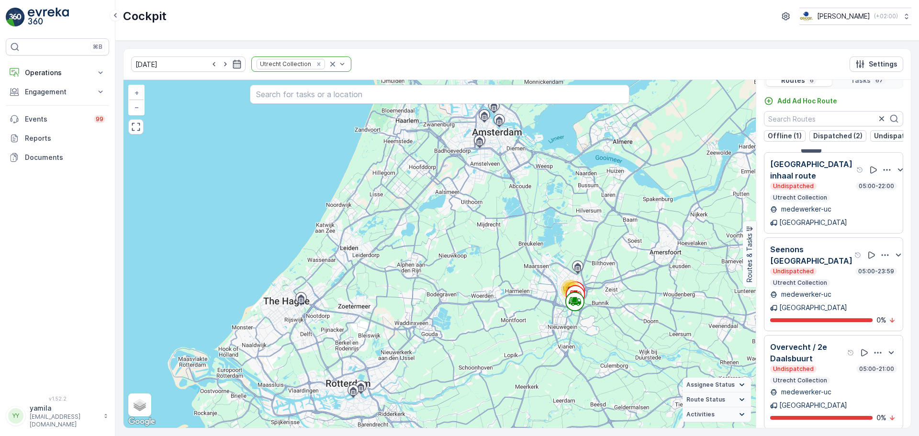
scroll to position [24, 0]
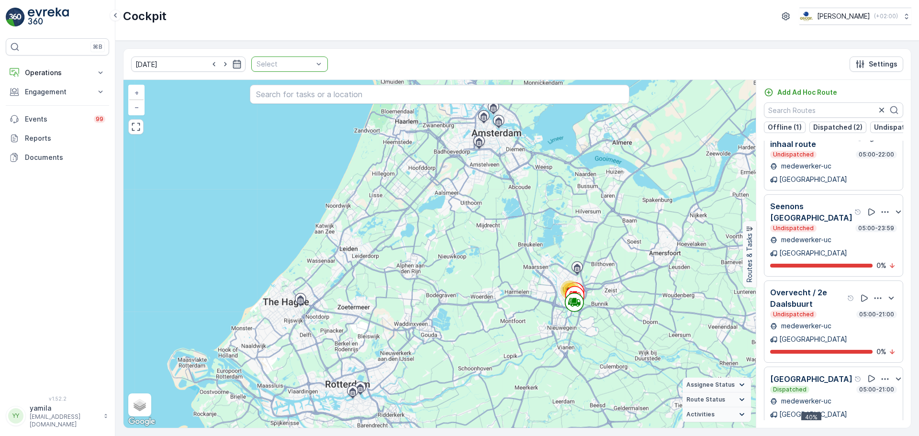
scroll to position [101, 0]
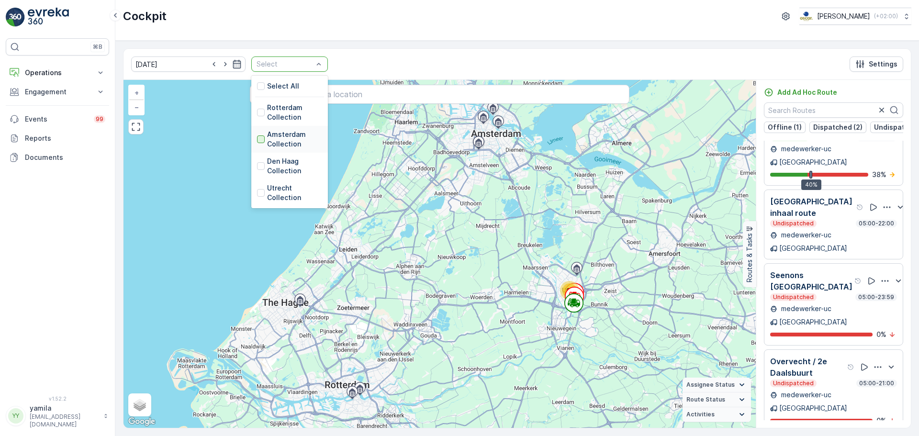
click at [257, 140] on div at bounding box center [261, 139] width 8 height 8
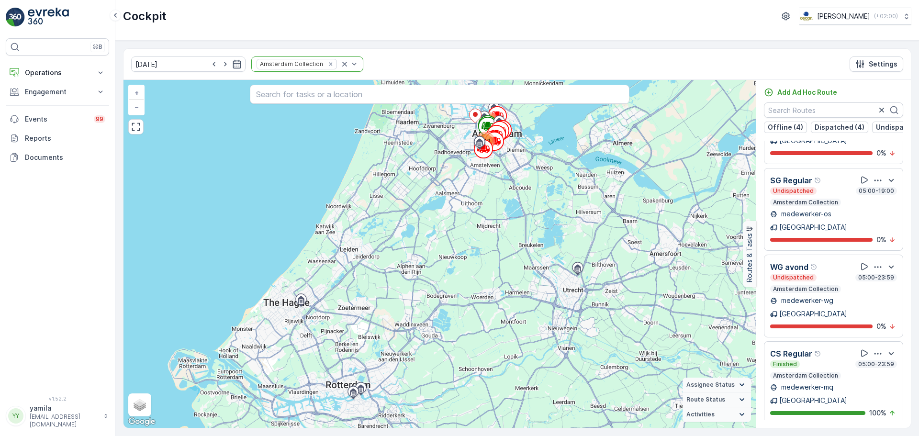
scroll to position [1197, 0]
click at [59, 73] on p "Operations" at bounding box center [57, 73] width 65 height 10
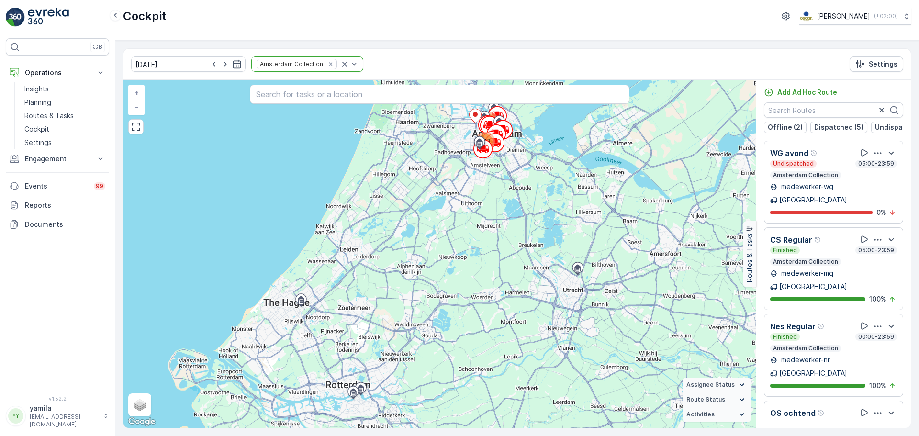
scroll to position [977, 0]
